Goal: Check status: Check status

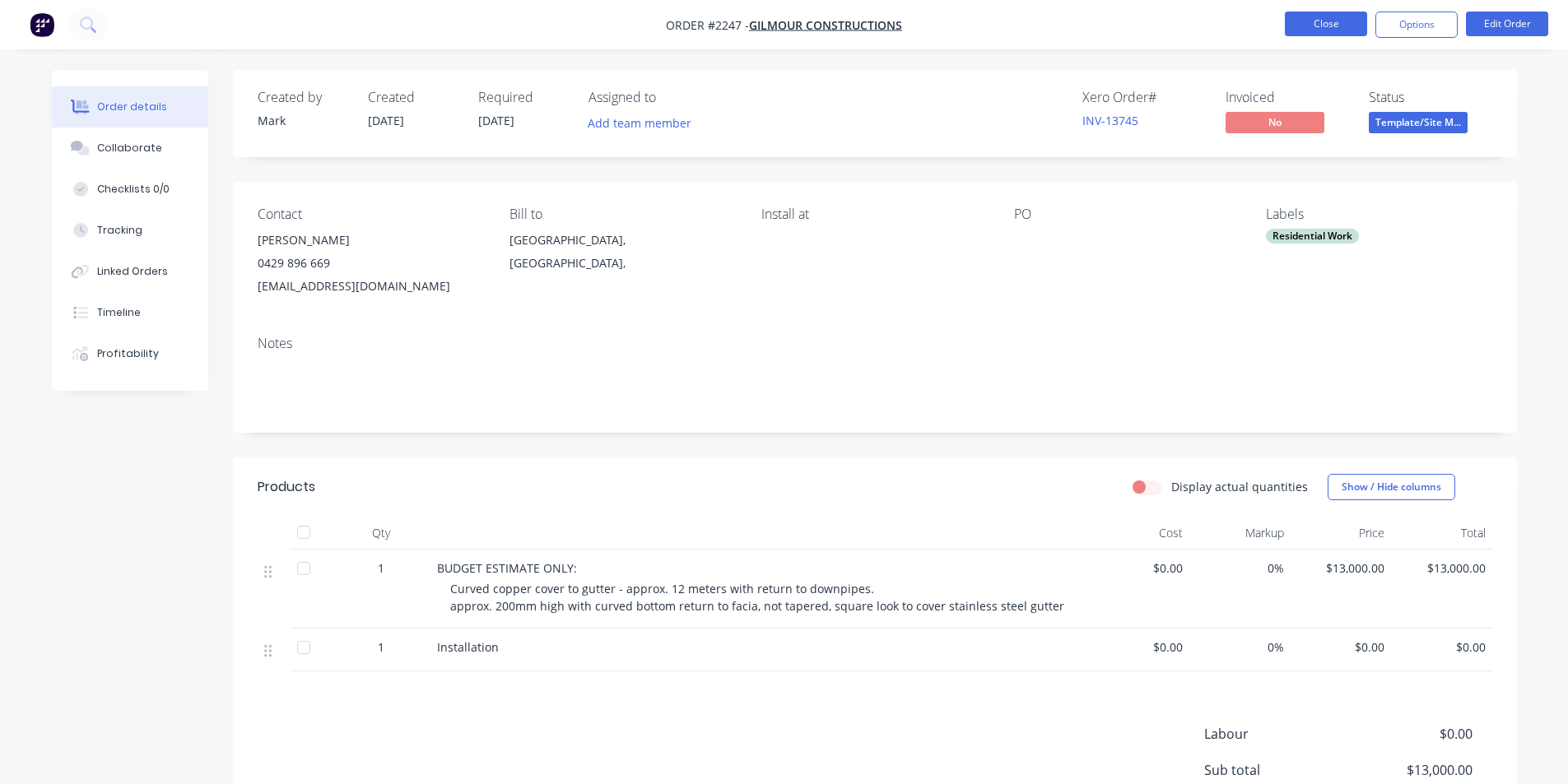
click at [1334, 21] on button "Close" at bounding box center [1326, 24] width 82 height 25
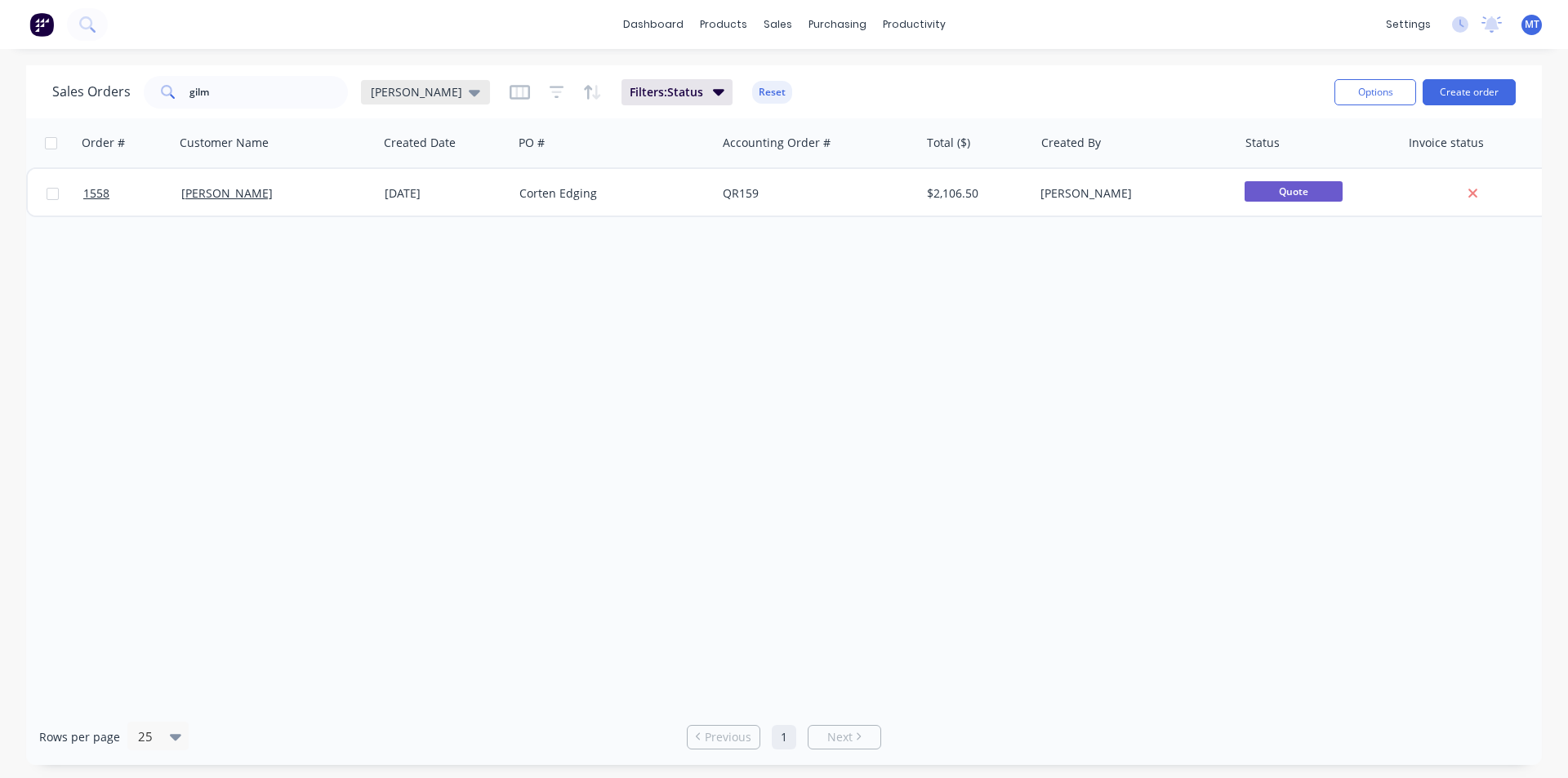
click at [469, 95] on icon at bounding box center [475, 92] width 12 height 18
click at [391, 228] on button "None" at bounding box center [459, 231] width 187 height 19
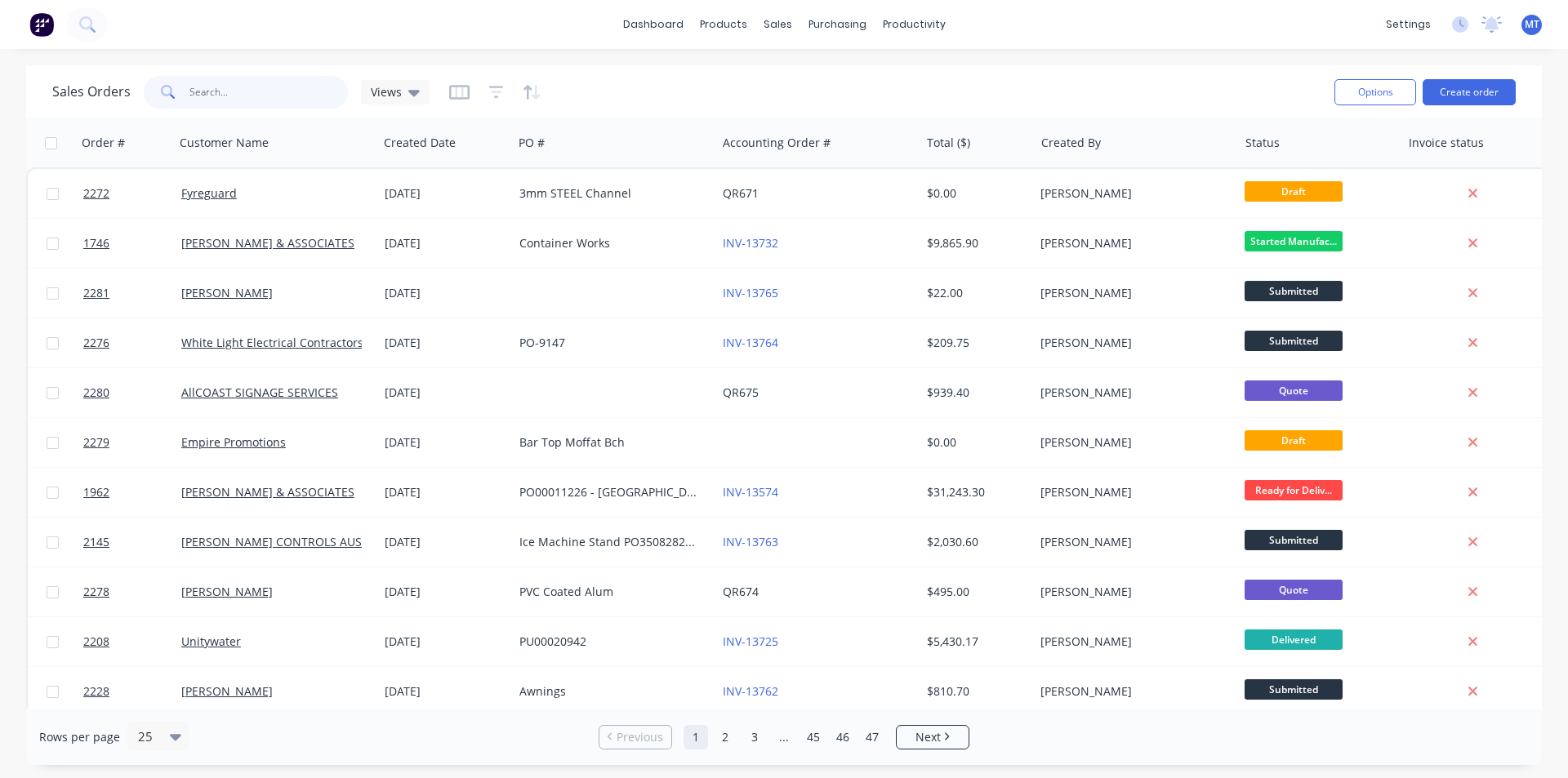
drag, startPoint x: 227, startPoint y: 92, endPoint x: 161, endPoint y: 94, distance: 66.0
click at [162, 93] on div "gilm" at bounding box center [245, 92] width 204 height 33
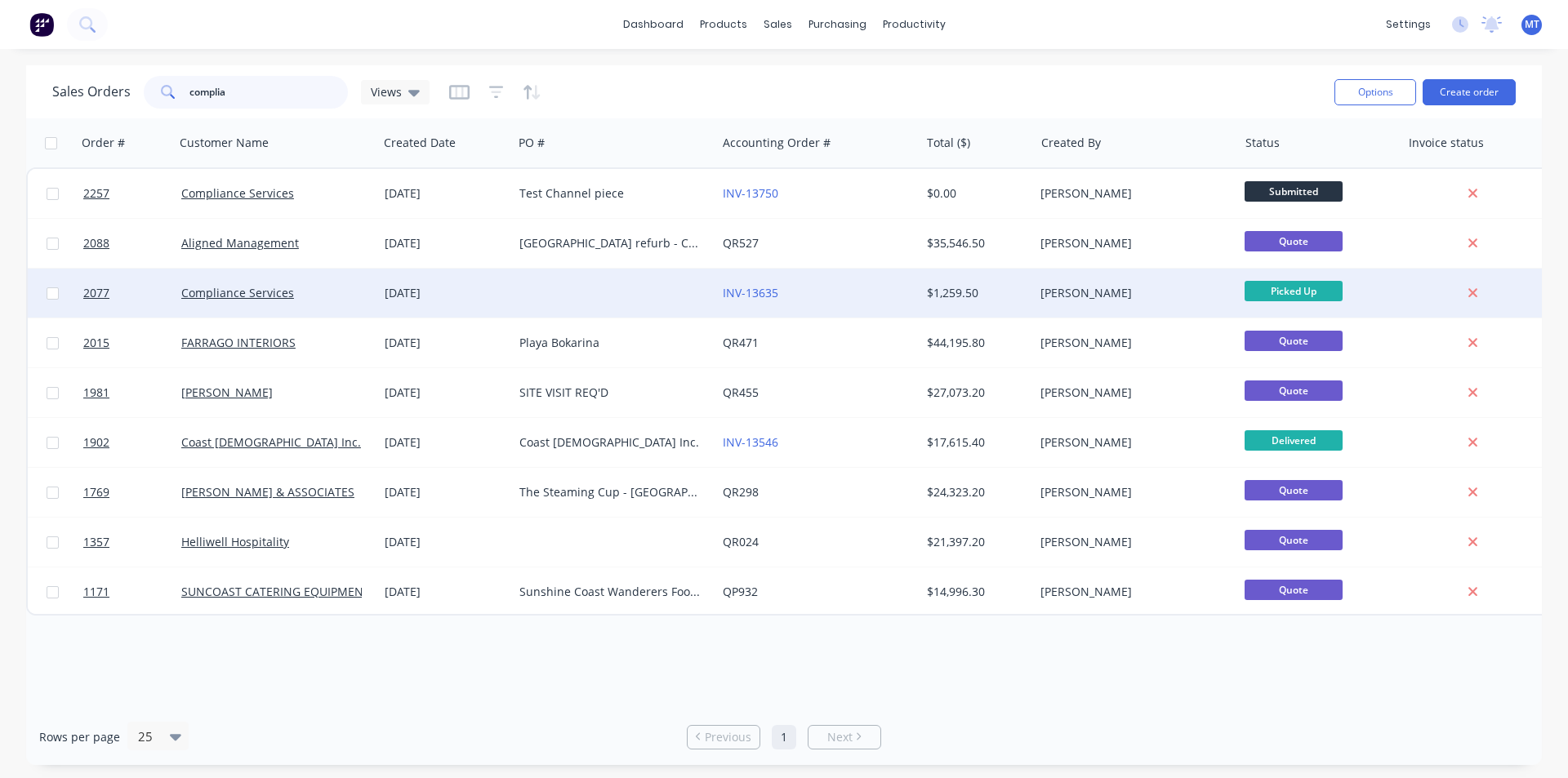
type input "complia"
click at [413, 289] on div "[DATE]" at bounding box center [446, 293] width 121 height 16
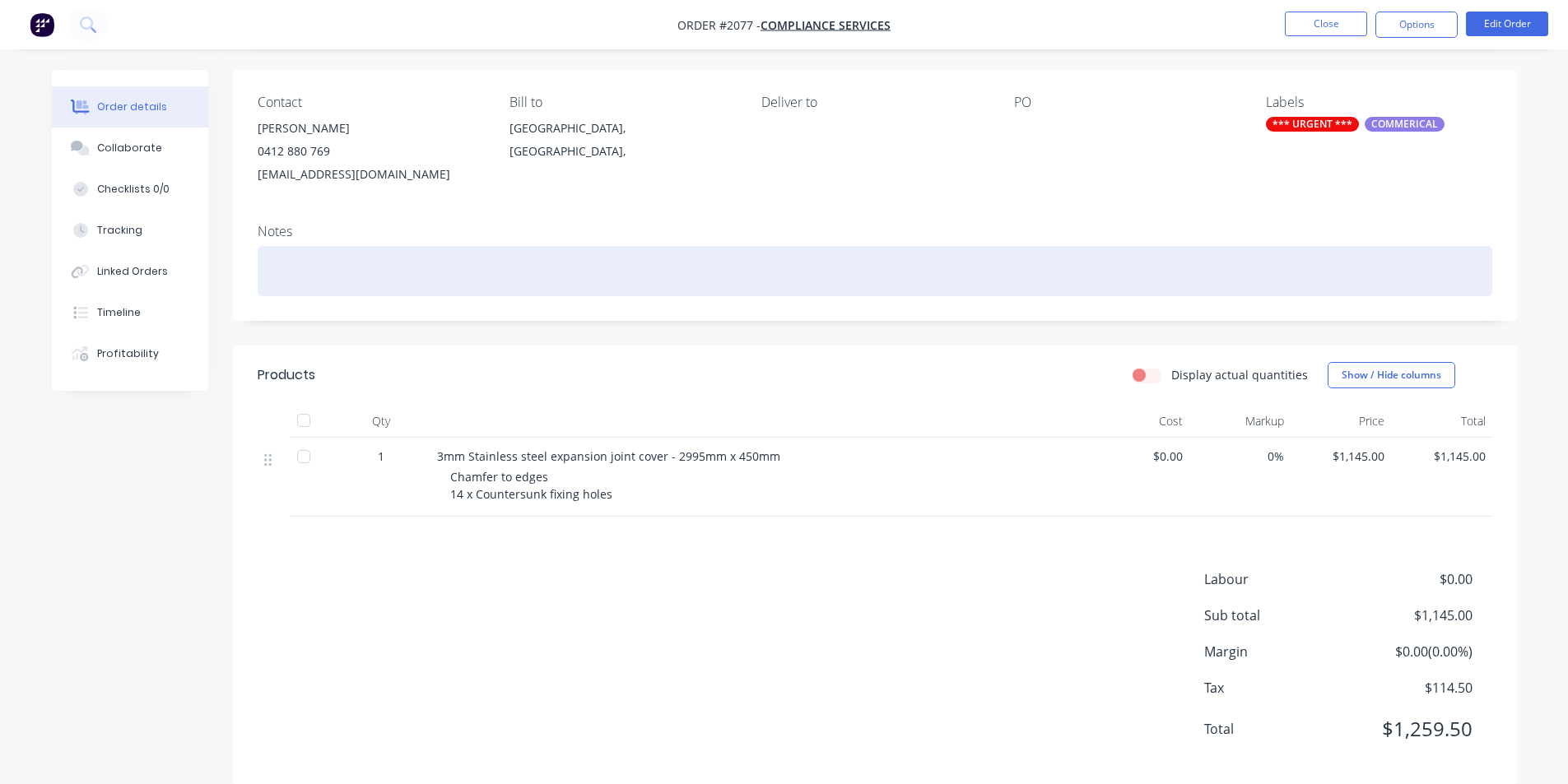
scroll to position [138, 0]
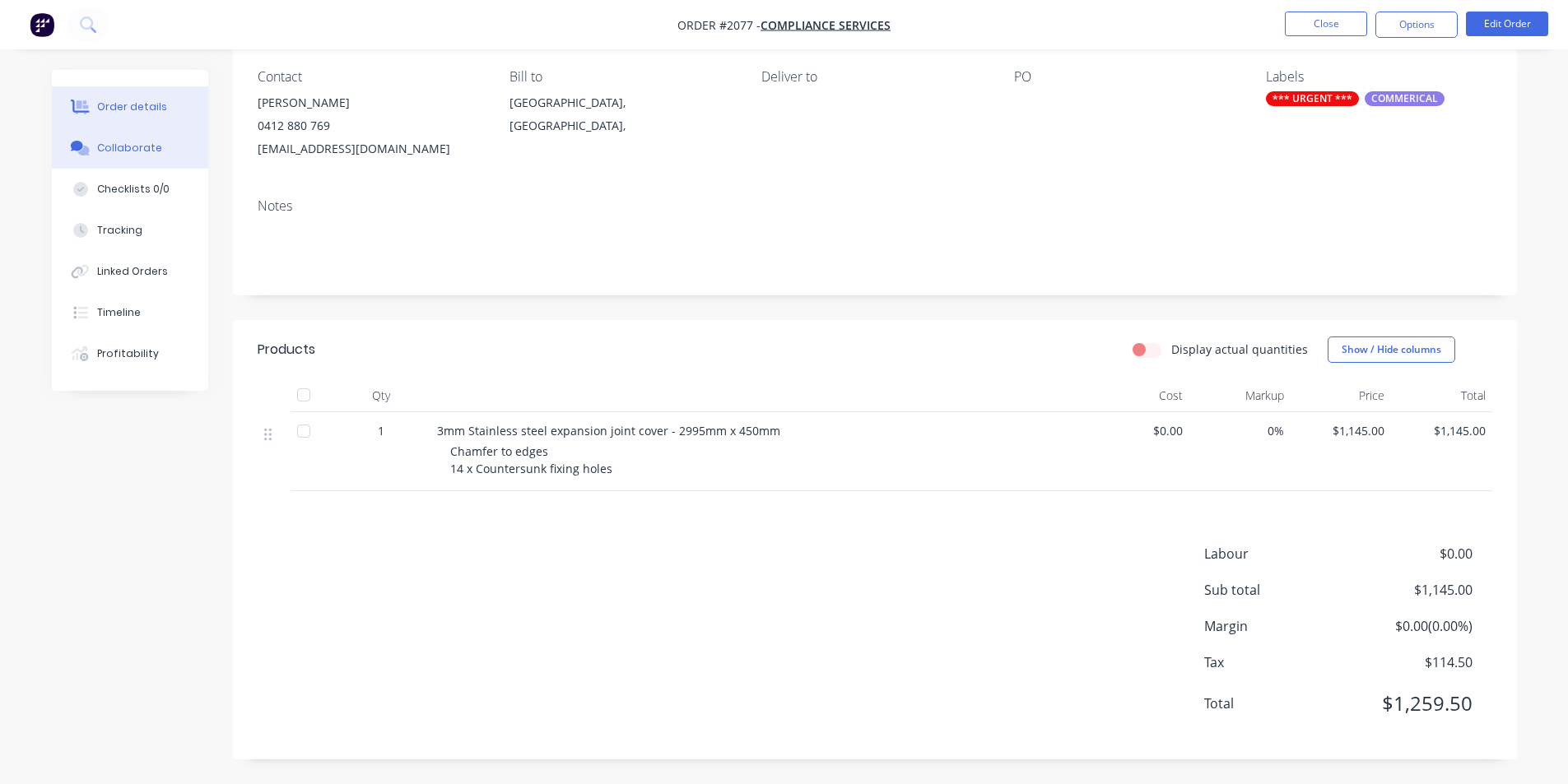
click at [131, 144] on div "Collaborate" at bounding box center [129, 148] width 65 height 15
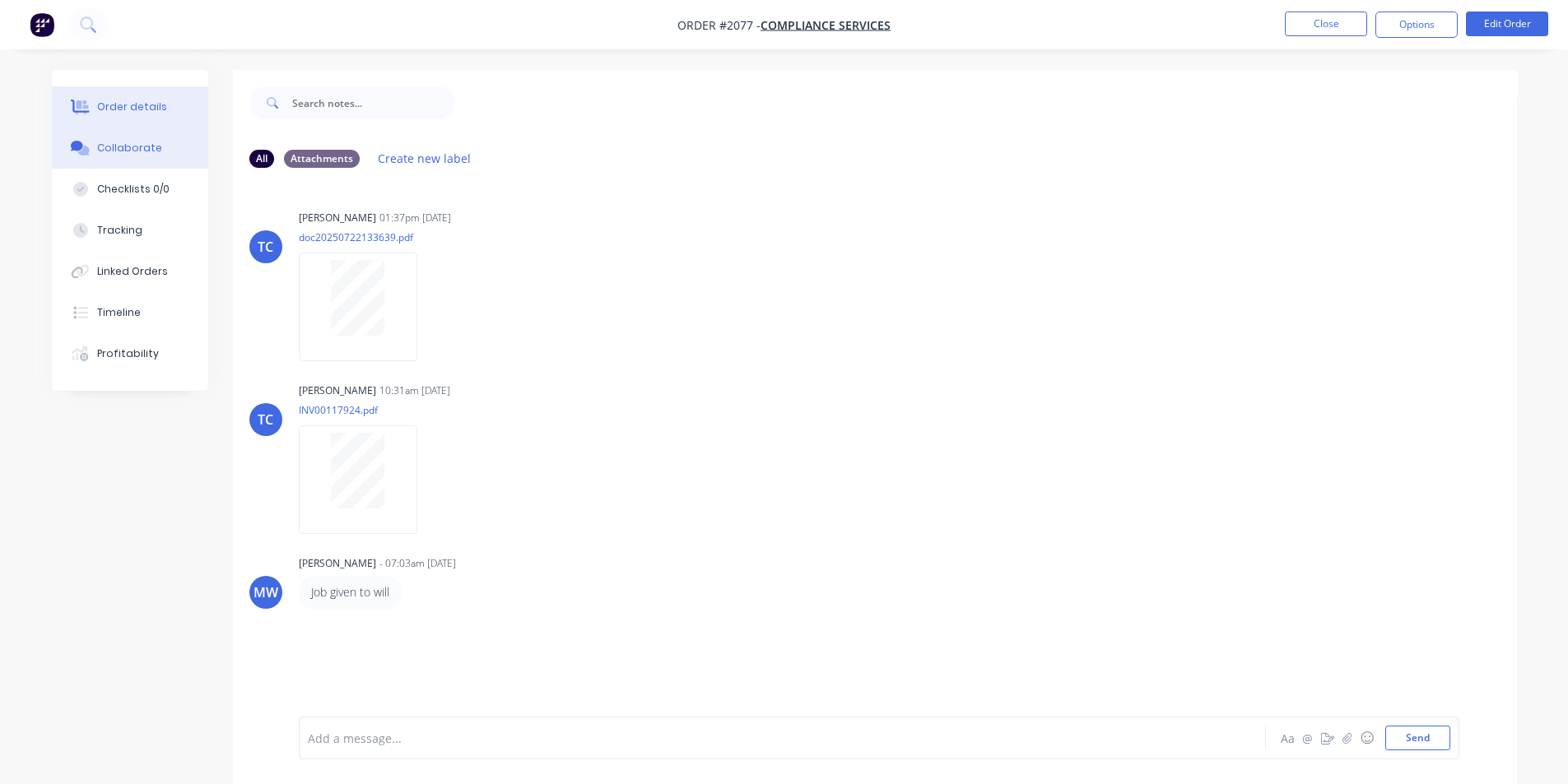
click at [149, 105] on div "Order details" at bounding box center [131, 107] width 70 height 15
